Goal: Information Seeking & Learning: Learn about a topic

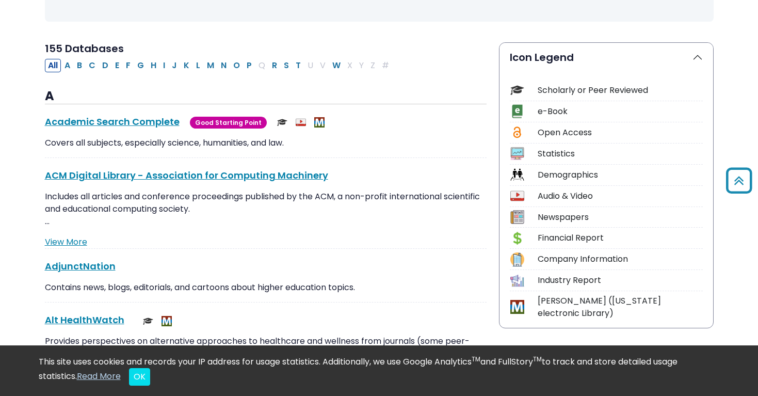
scroll to position [240, 0]
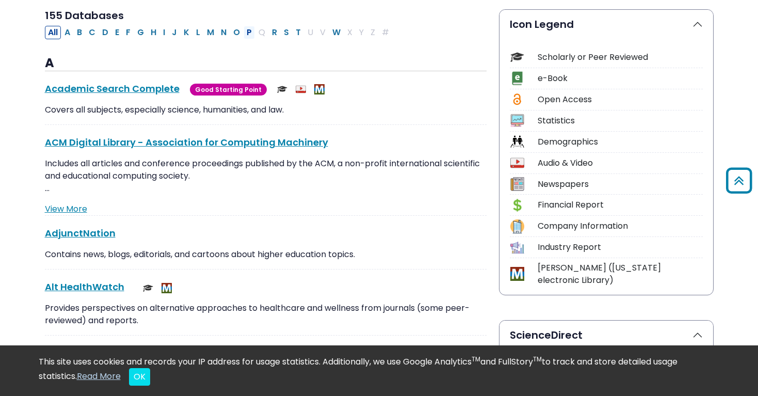
click at [246, 30] on button "P" at bounding box center [248, 32] width 11 height 13
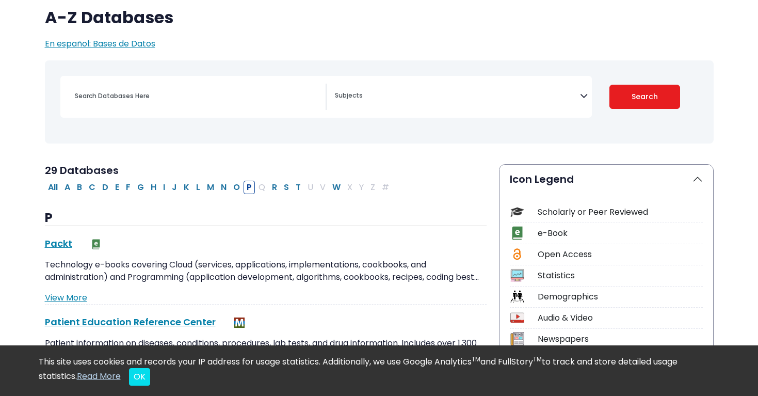
scroll to position [87, 0]
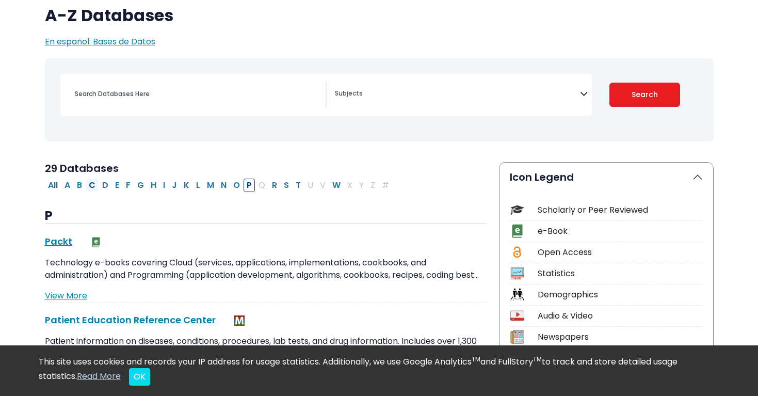
click at [93, 185] on button "C" at bounding box center [92, 184] width 13 height 13
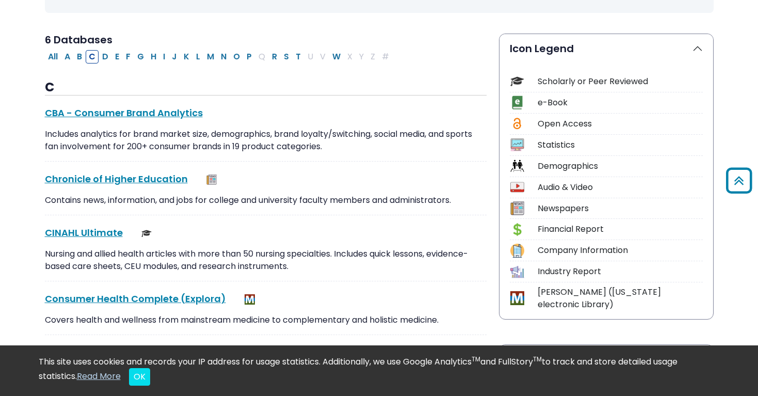
scroll to position [219, 0]
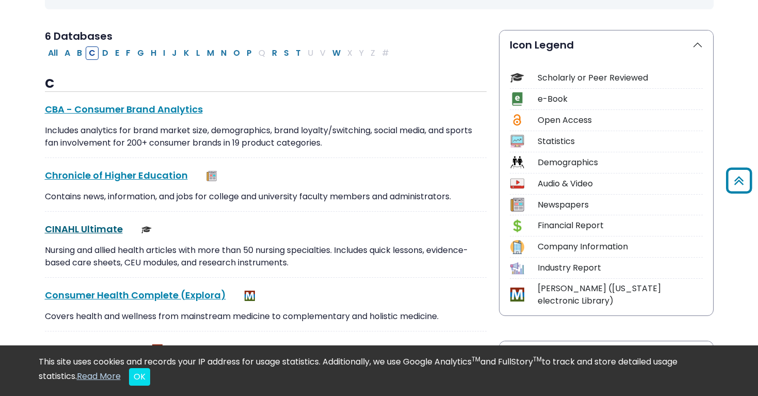
click at [89, 230] on link "CINAHL Ultimate This link opens in a new window" at bounding box center [84, 228] width 78 height 13
click at [139, 378] on button "OK" at bounding box center [139, 377] width 21 height 18
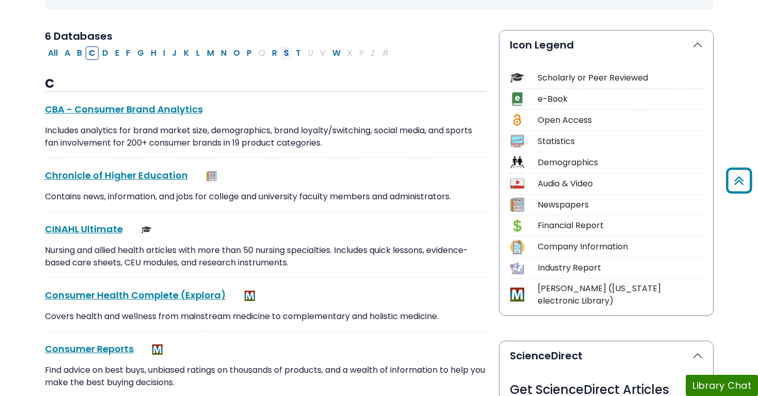
click at [286, 47] on button "S" at bounding box center [286, 52] width 11 height 13
select select "Database Subject Filter"
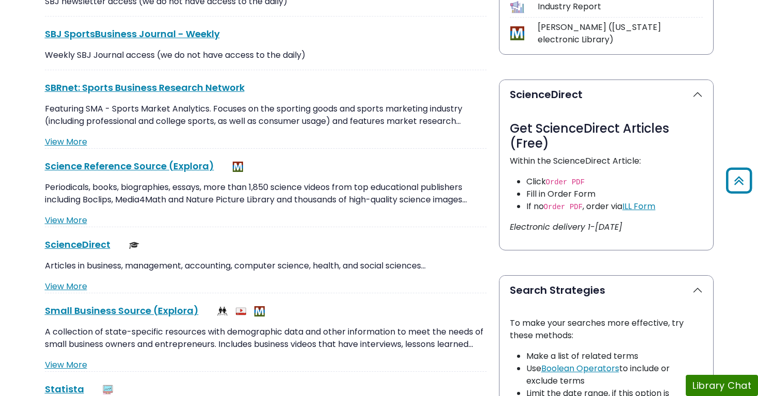
scroll to position [486, 0]
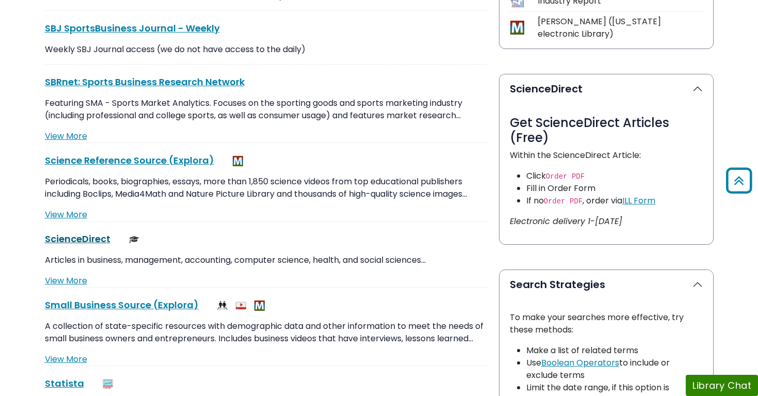
click at [80, 234] on link "ScienceDirect This link opens in a new window" at bounding box center [78, 238] width 66 height 13
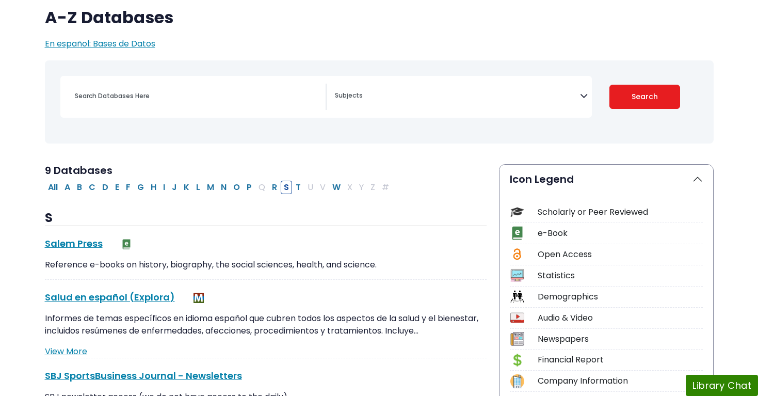
scroll to position [101, 0]
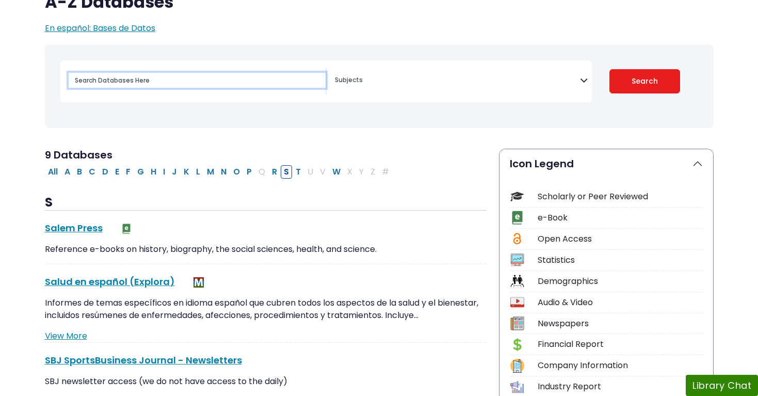
click at [161, 87] on input "Search database by title or keyword" at bounding box center [197, 80] width 257 height 15
type input "evidence based practicer"
click at [609, 69] on button "Search" at bounding box center [644, 81] width 71 height 24
select select "Database Subject Filter"
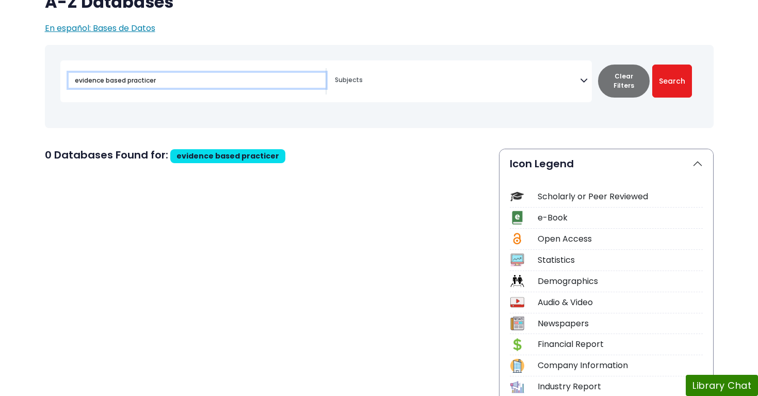
click at [124, 79] on input "evidence based practicer" at bounding box center [197, 80] width 257 height 15
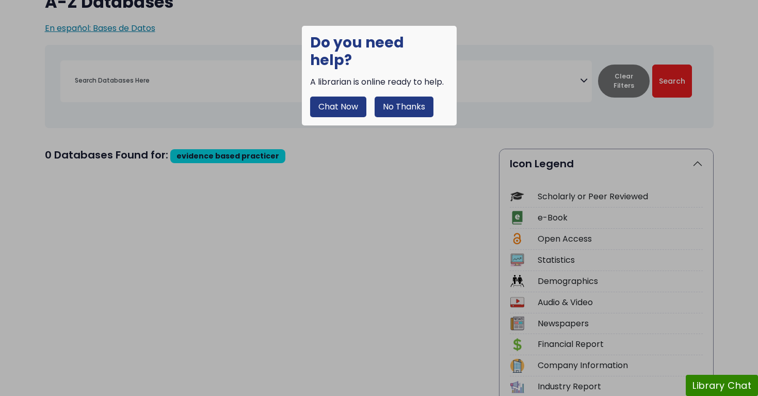
click at [398, 96] on button "No Thanks" at bounding box center [403, 106] width 59 height 21
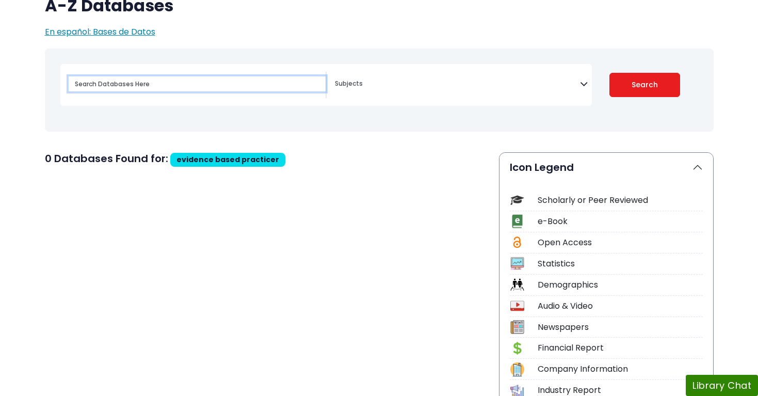
scroll to position [101, 0]
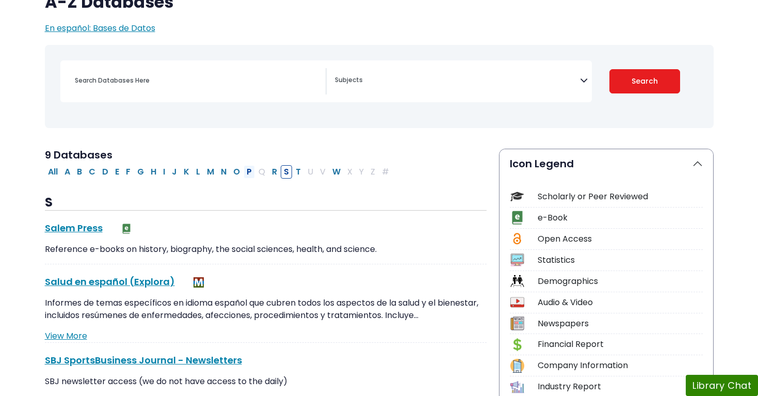
click at [254, 168] on button "P" at bounding box center [248, 171] width 11 height 13
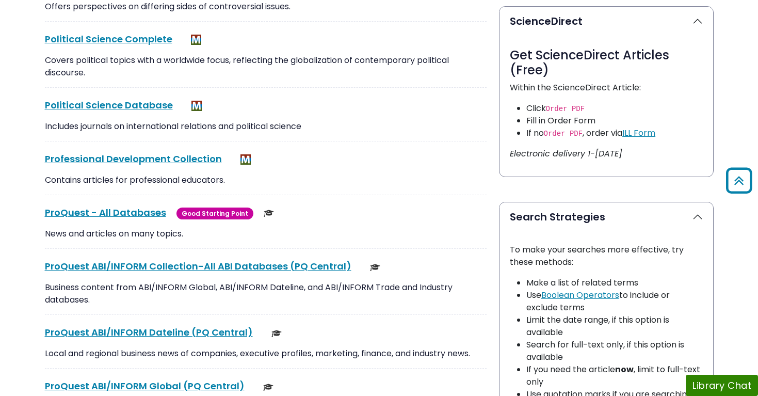
scroll to position [555, 0]
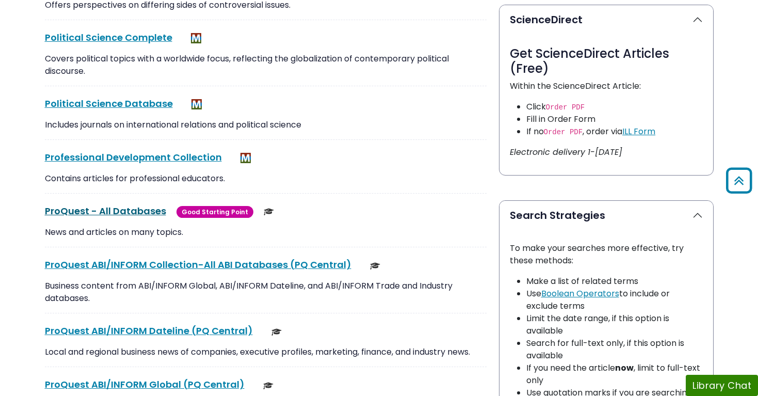
click at [114, 212] on link "ProQuest - All Databases This link opens in a new window" at bounding box center [105, 210] width 121 height 13
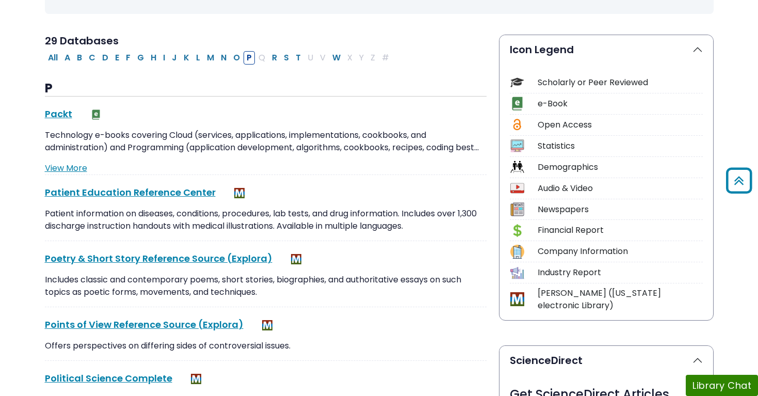
scroll to position [0, 0]
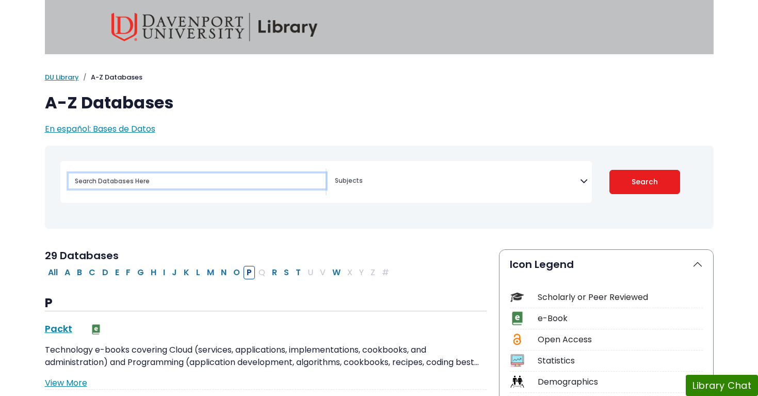
click at [174, 184] on input "Search database by title or keyword" at bounding box center [197, 180] width 257 height 15
click at [119, 270] on button "E" at bounding box center [117, 272] width 10 height 13
select select "Database Subject Filter"
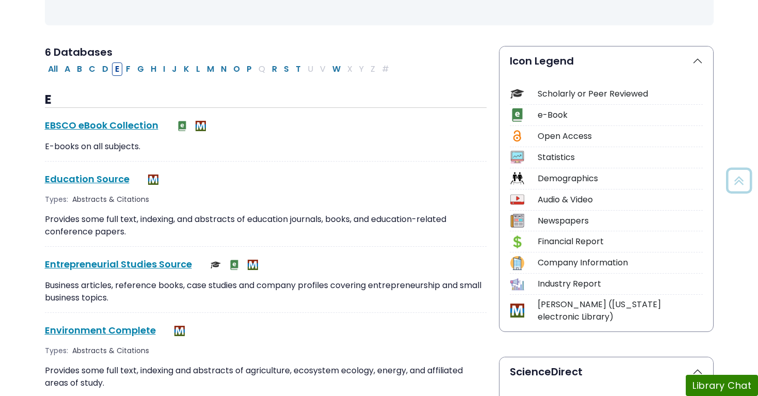
scroll to position [204, 0]
click at [128, 124] on link "EBSCO eBook Collection This link opens in a new window" at bounding box center [101, 124] width 113 height 13
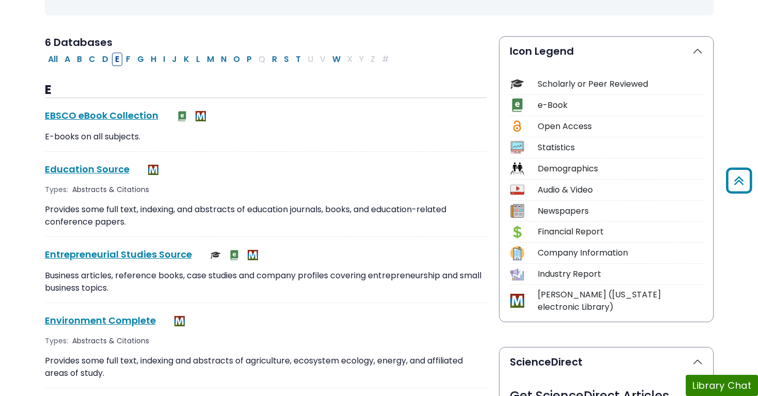
scroll to position [0, 0]
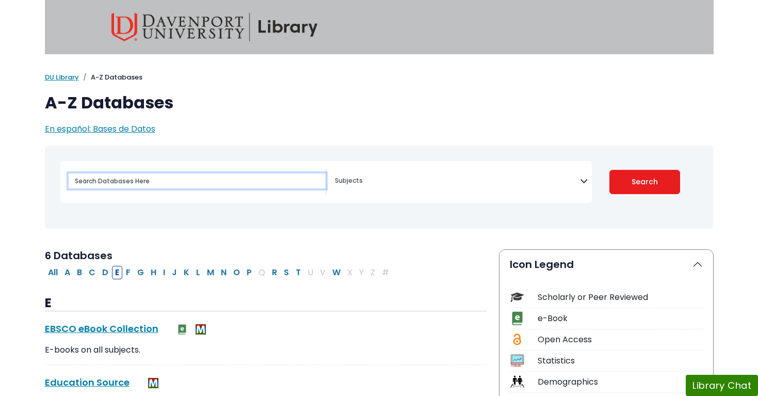
click at [153, 178] on input "Search database by title or keyword" at bounding box center [197, 180] width 257 height 15
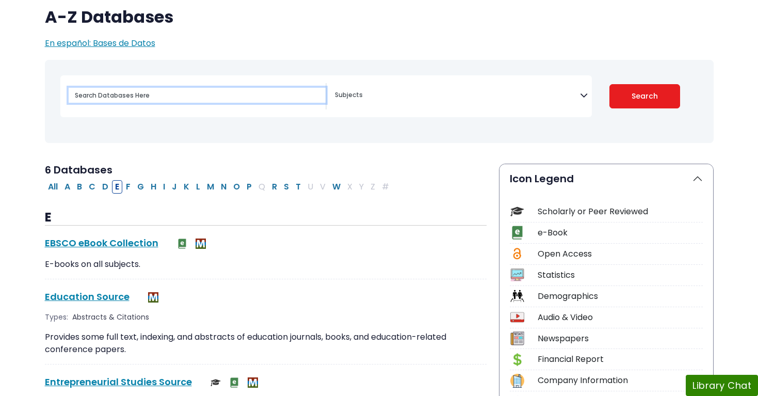
scroll to position [115, 0]
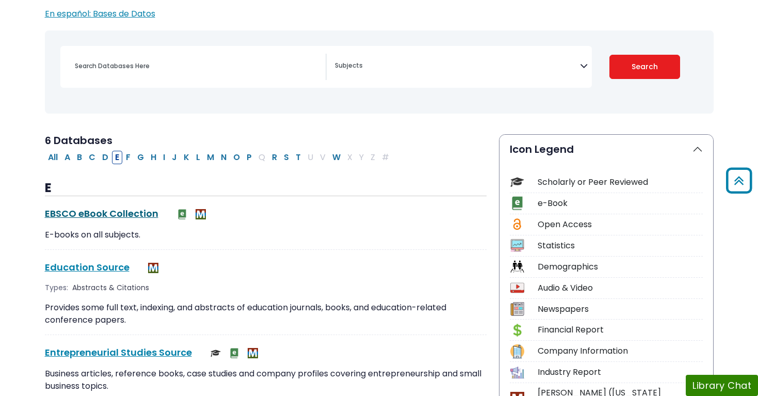
click at [112, 219] on link "EBSCO eBook Collection This link opens in a new window" at bounding box center [101, 213] width 113 height 13
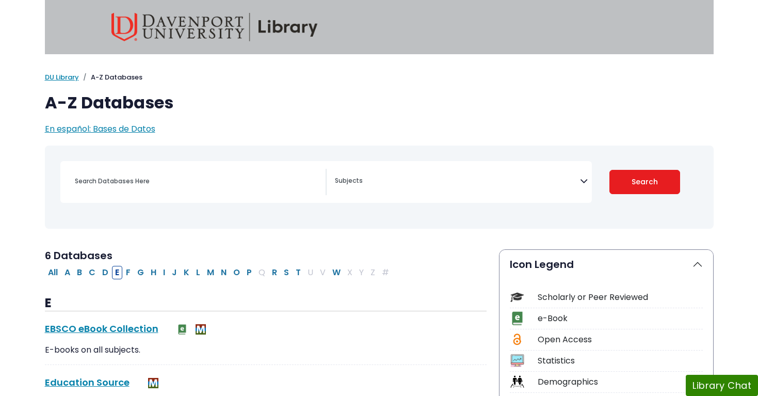
click at [163, 35] on img at bounding box center [214, 27] width 206 height 28
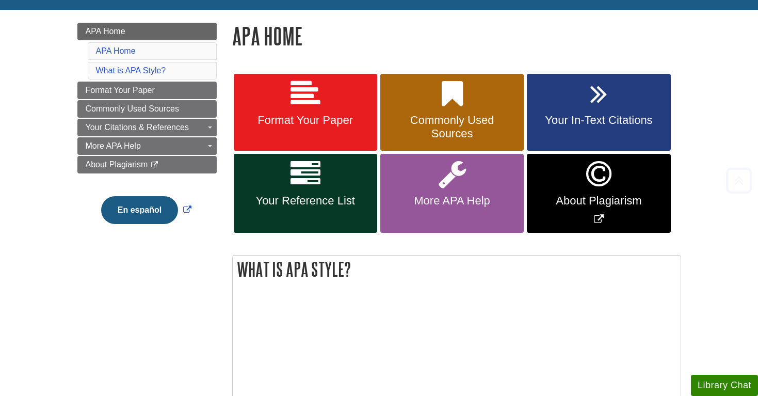
scroll to position [133, 0]
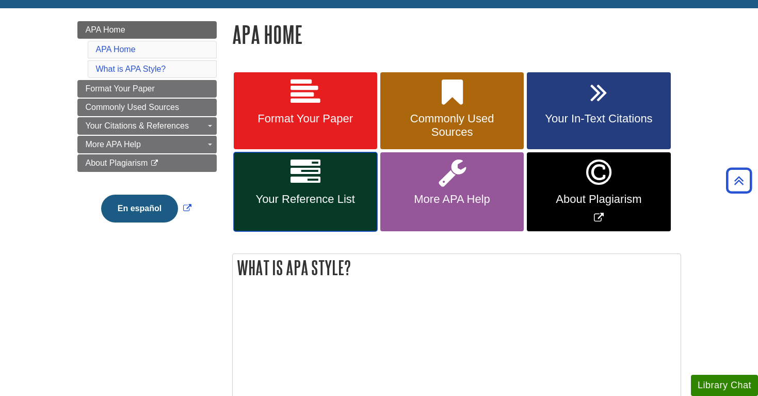
click at [282, 200] on span "Your Reference List" at bounding box center [305, 198] width 128 height 13
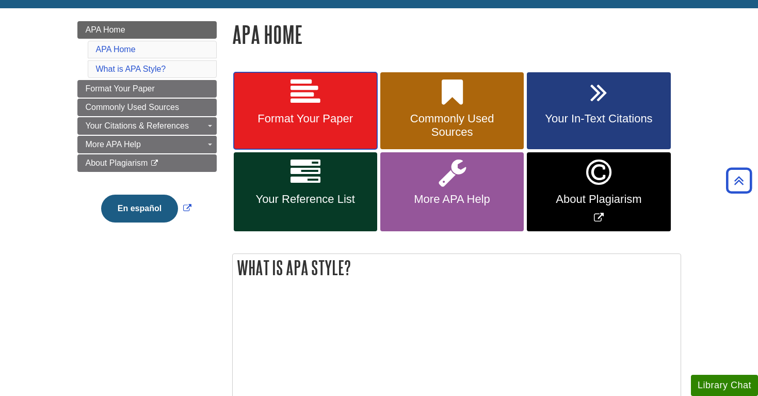
click at [334, 95] on link "Format Your Paper" at bounding box center [305, 110] width 143 height 77
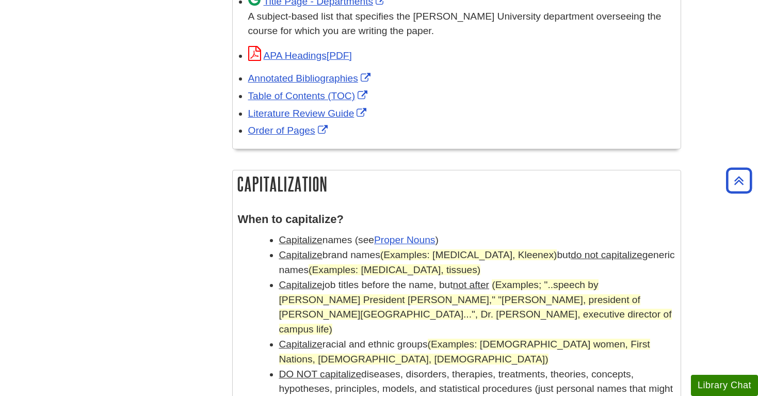
scroll to position [746, 0]
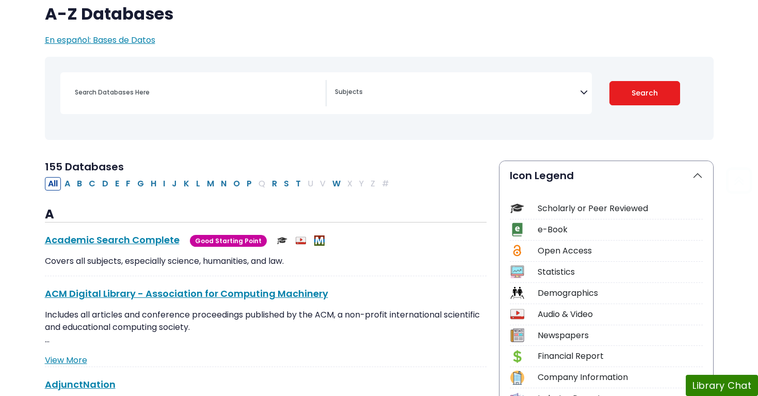
scroll to position [180, 0]
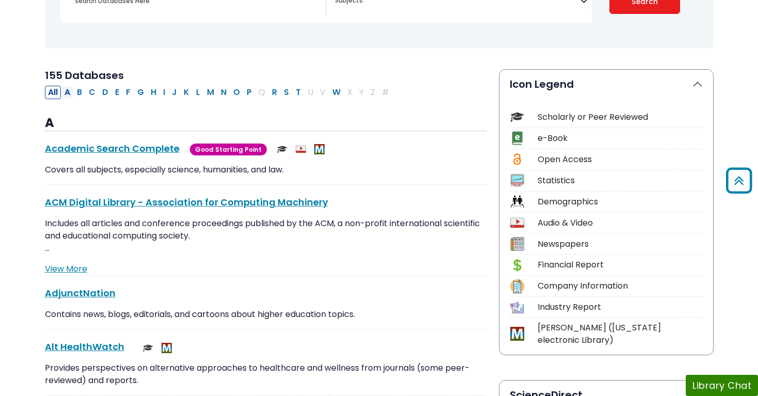
click at [68, 92] on button "A" at bounding box center [67, 92] width 12 height 13
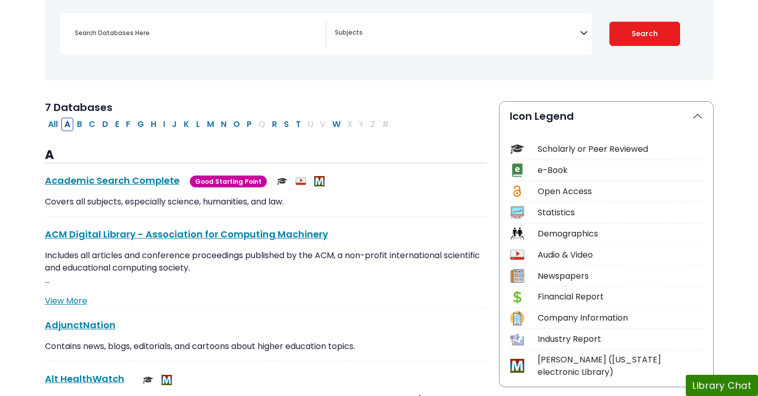
select select "Database Subject Filter"
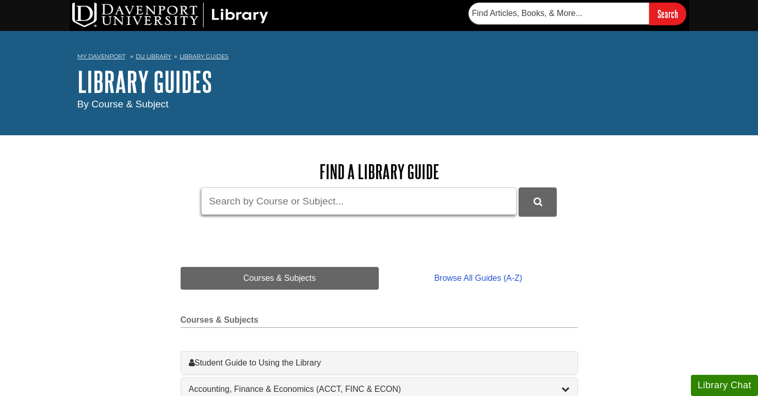
click at [272, 199] on input "Guide Search Terms" at bounding box center [358, 200] width 315 height 27
type input "google scolar"
click at [518, 187] on button "DU Library Guides Search" at bounding box center [537, 201] width 38 height 28
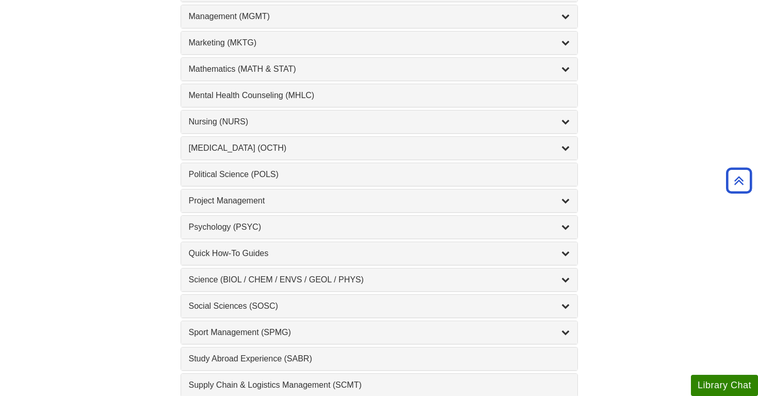
scroll to position [932, 0]
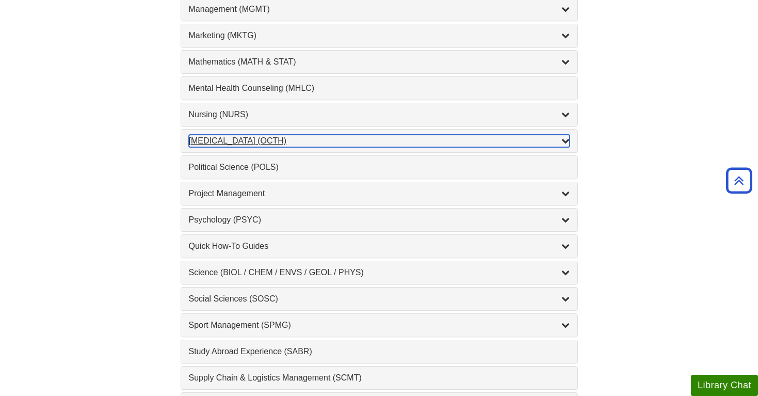
click at [563, 140] on icon "List of Subjects" at bounding box center [565, 140] width 8 height 8
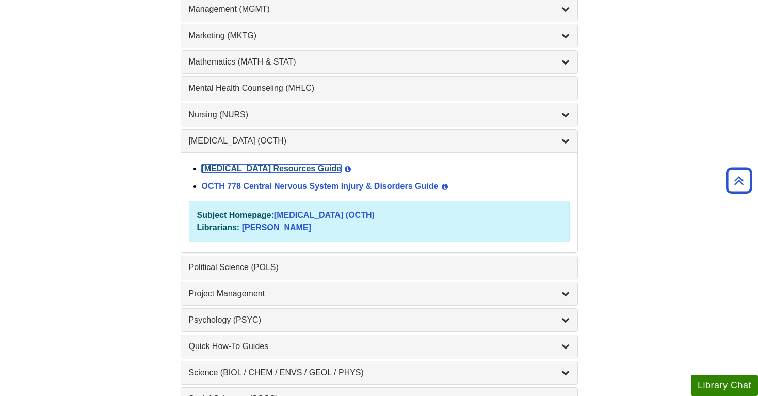
click at [331, 168] on link "[MEDICAL_DATA] Resources Guide" at bounding box center [272, 168] width 140 height 9
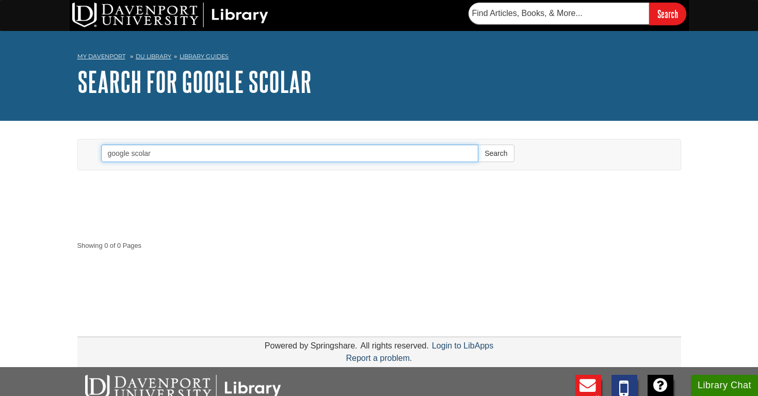
click at [159, 154] on input "google scolar" at bounding box center [290, 153] width 378 height 18
type input "google scholar"
click at [478, 144] on button "Search" at bounding box center [496, 153] width 36 height 18
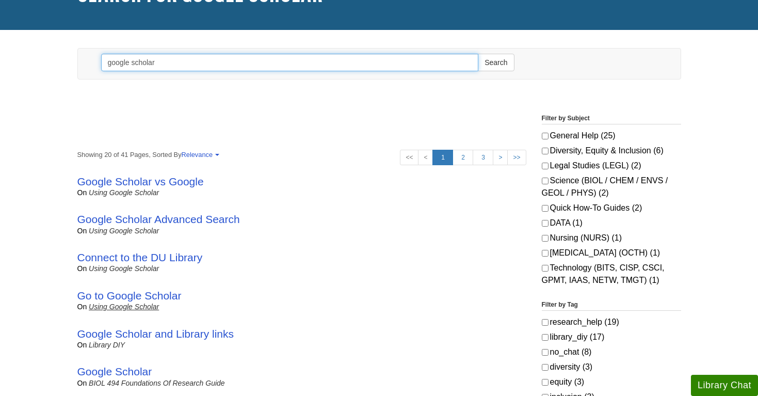
scroll to position [118, 0]
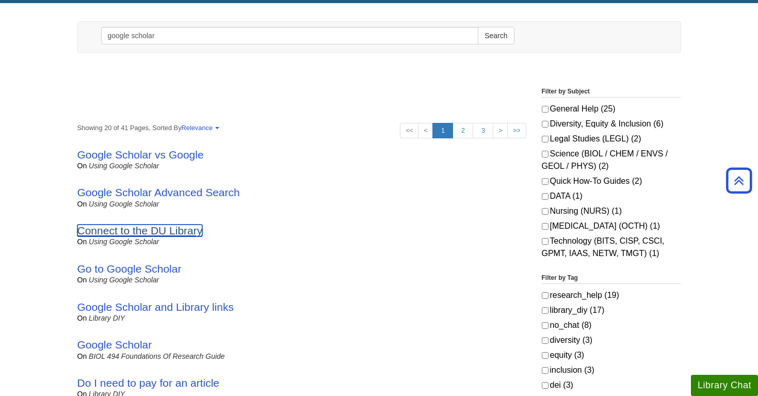
click at [173, 225] on link "Connect to the DU Library" at bounding box center [139, 230] width 125 height 12
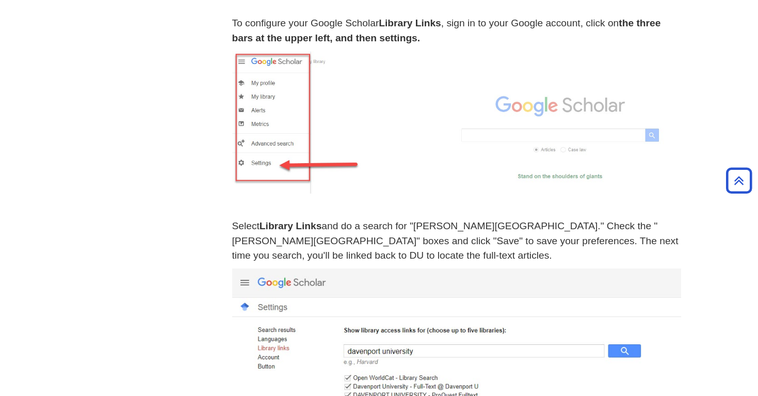
scroll to position [309, 0]
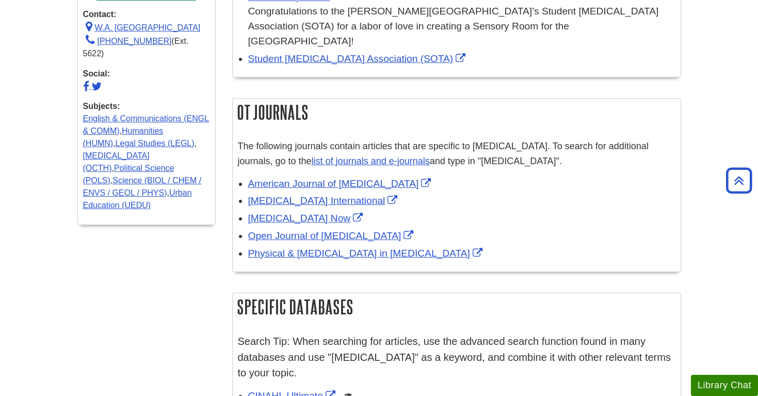
scroll to position [433, 0]
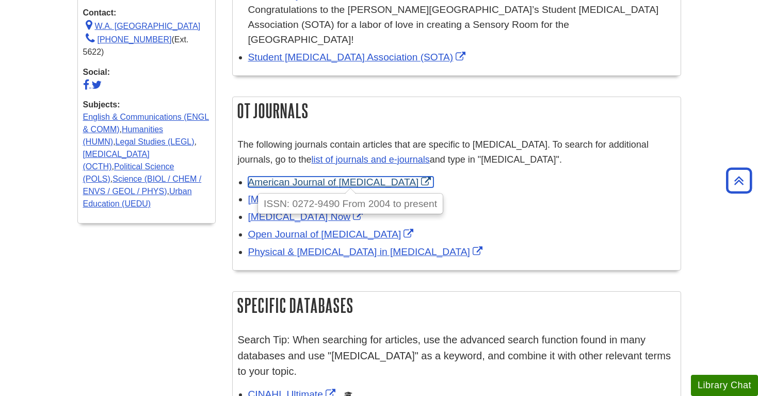
click at [327, 176] on link "American Journal of [MEDICAL_DATA]" at bounding box center [341, 181] width 186 height 11
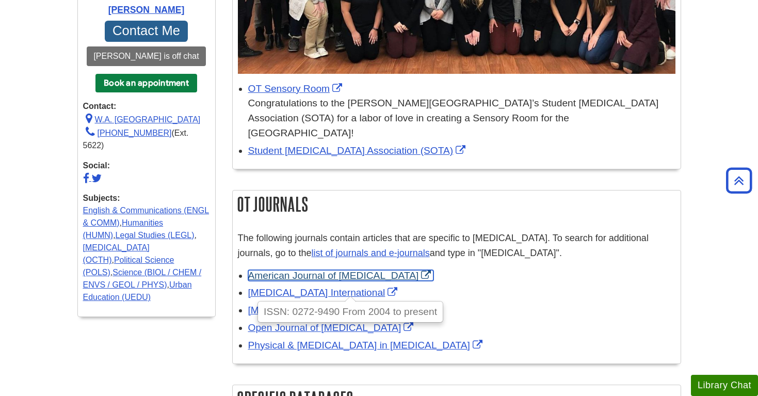
scroll to position [385, 0]
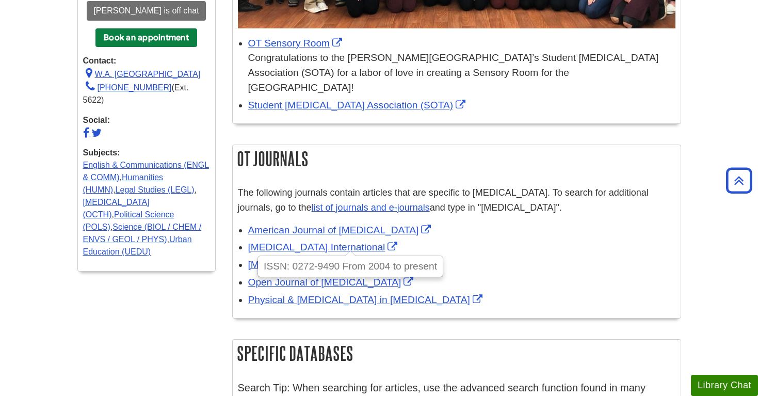
click at [471, 240] on div "Occupational Therapy International" at bounding box center [461, 247] width 427 height 15
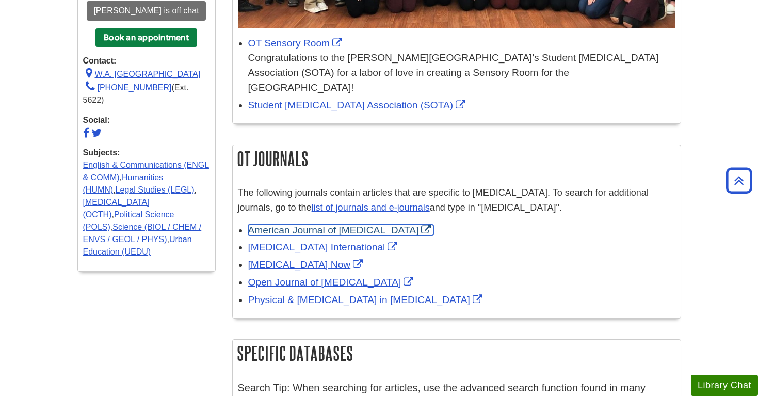
click at [346, 224] on link "American Journal of Occupational Therapy" at bounding box center [341, 229] width 186 height 11
